Goal: Register for event/course

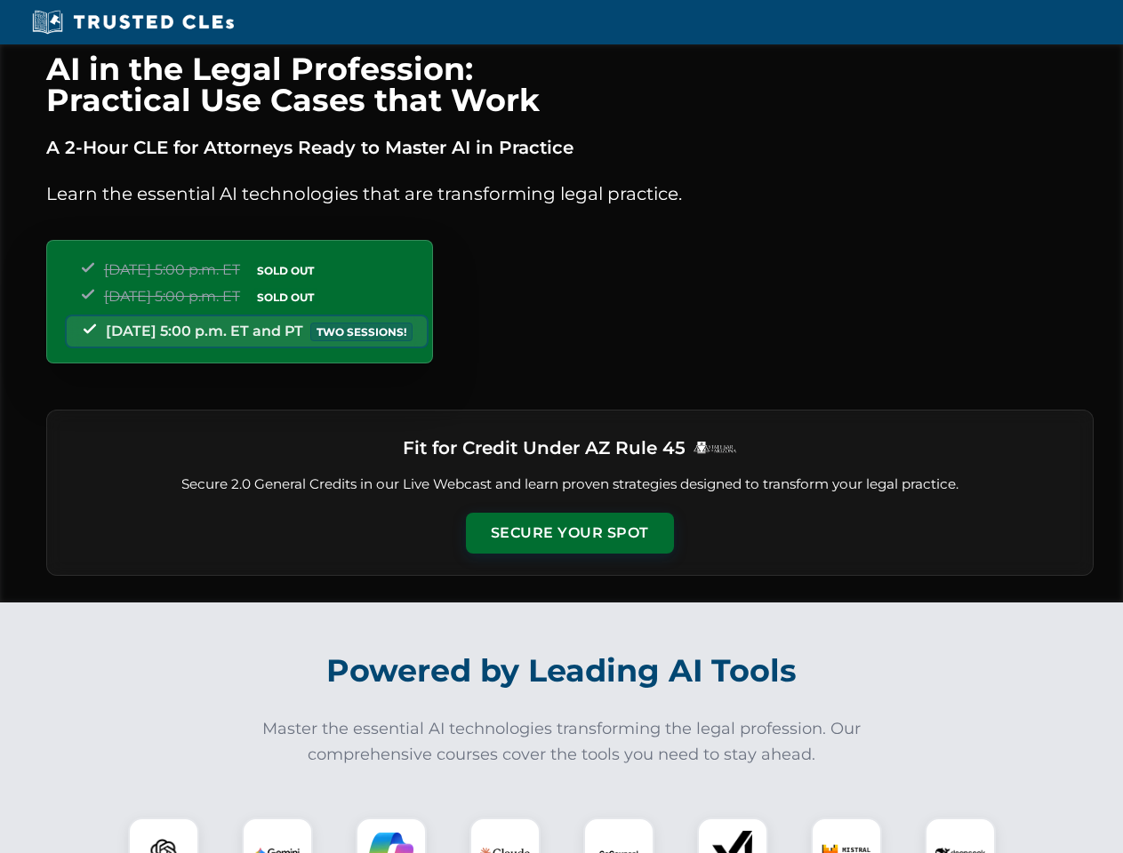
click at [569, 533] on button "Secure Your Spot" at bounding box center [570, 533] width 208 height 41
click at [164, 836] on img at bounding box center [164, 854] width 52 height 52
click at [277, 836] on img at bounding box center [277, 853] width 44 height 44
click at [391, 836] on img at bounding box center [391, 853] width 44 height 44
